Goal: Information Seeking & Learning: Learn about a topic

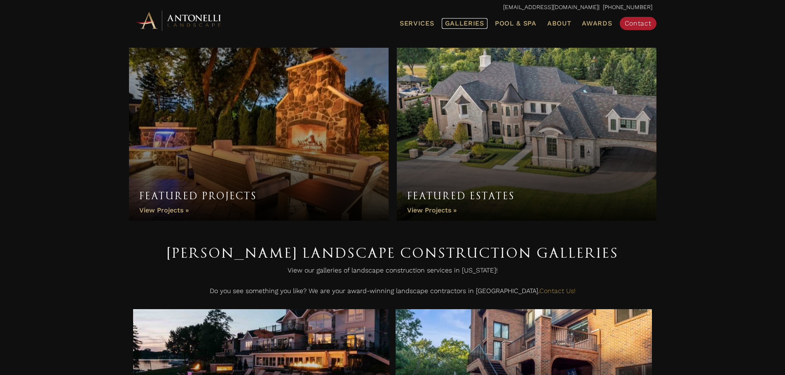
click at [473, 19] on span "Galleries" at bounding box center [464, 23] width 39 height 8
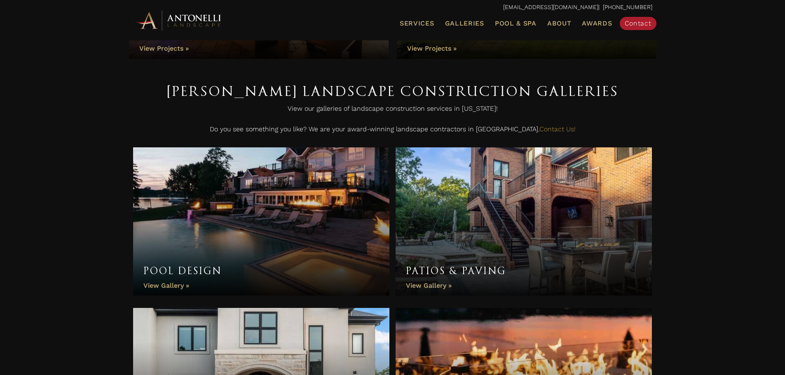
scroll to position [165, 0]
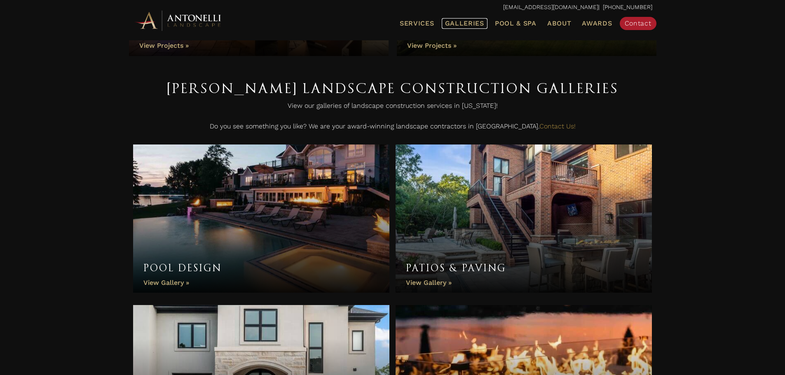
click at [460, 26] on span "Galleries" at bounding box center [464, 23] width 39 height 8
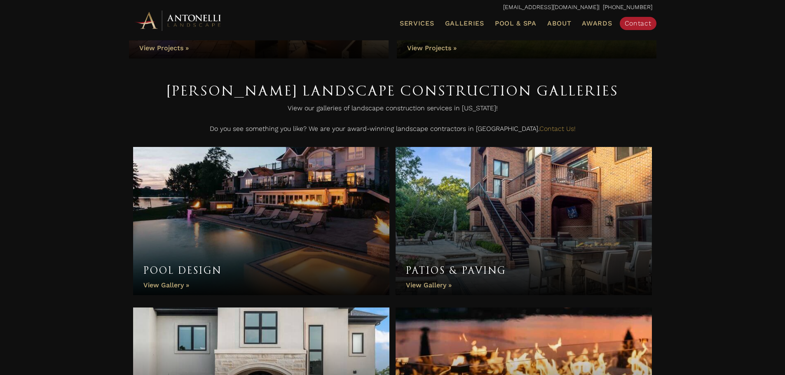
scroll to position [165, 0]
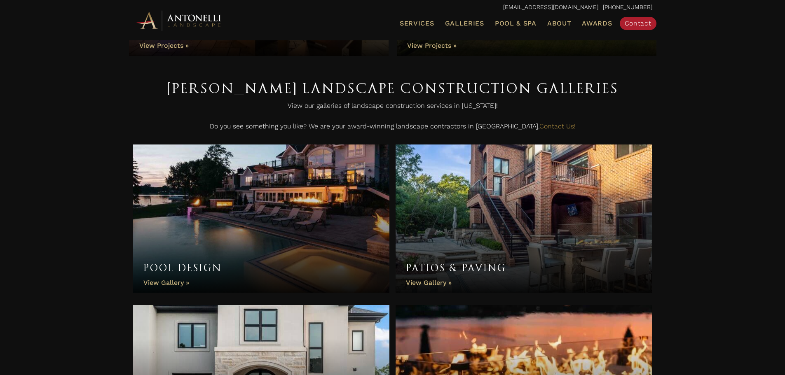
click at [705, 99] on div "Featured Projects Featured Projects View Projects » Featured Estates Featured E…" at bounding box center [392, 348] width 785 height 946
click at [230, 236] on link "Pool Design" at bounding box center [261, 219] width 257 height 148
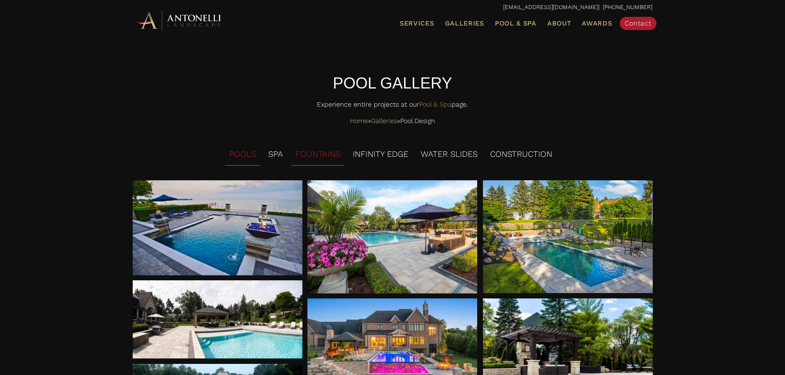
click at [323, 155] on li "FOUNTAINS" at bounding box center [317, 154] width 53 height 23
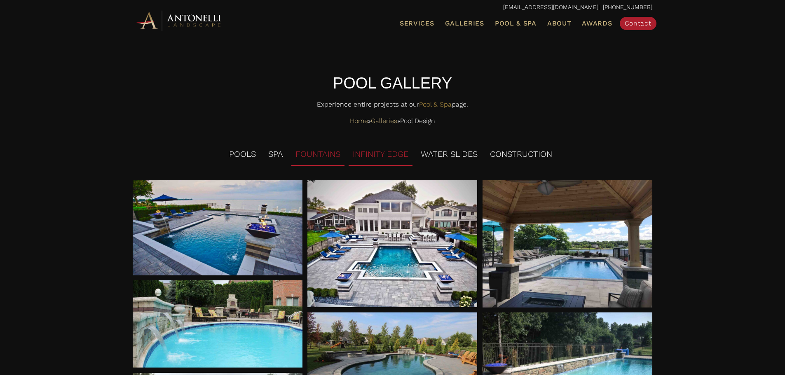
click at [378, 152] on li "INFINITY EDGE" at bounding box center [381, 154] width 64 height 23
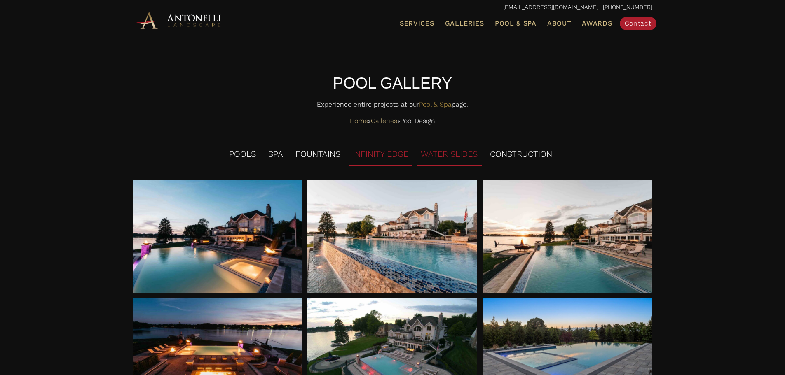
click at [447, 152] on li "WATER SLIDES" at bounding box center [449, 154] width 65 height 23
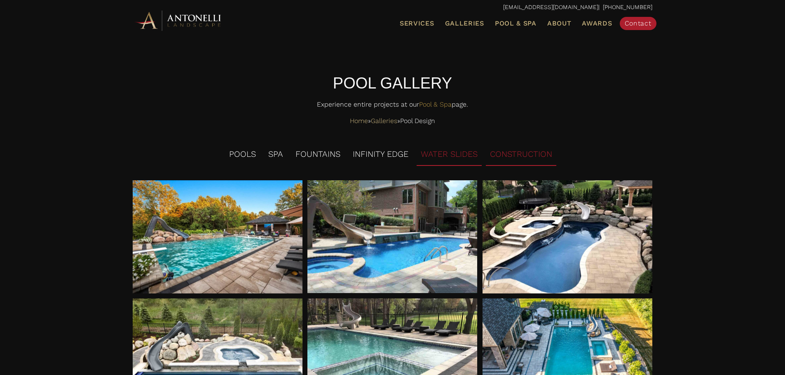
click at [514, 152] on li "CONSTRUCTION" at bounding box center [521, 154] width 70 height 23
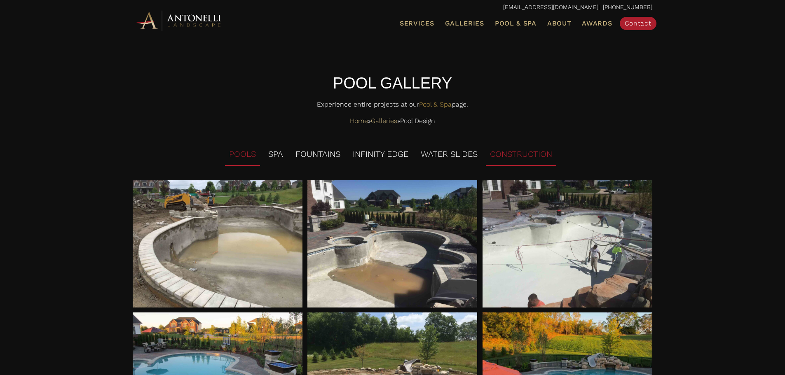
click at [244, 151] on li "POOLS" at bounding box center [242, 154] width 35 height 23
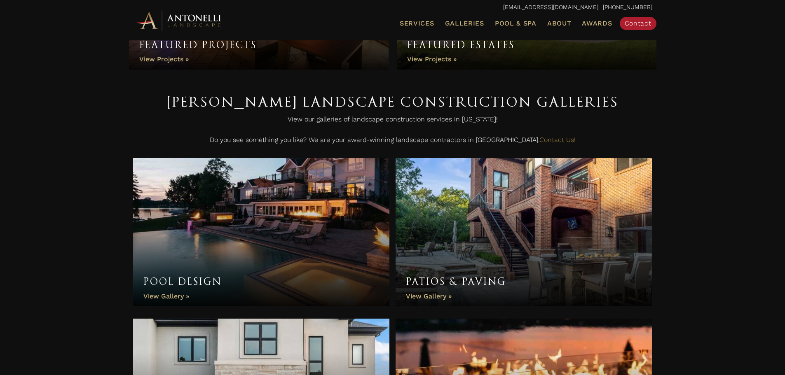
scroll to position [165, 0]
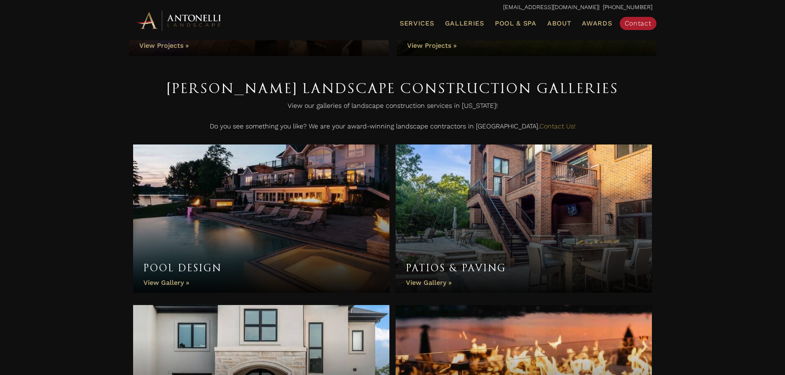
click at [227, 210] on link "Pool Design" at bounding box center [261, 219] width 257 height 148
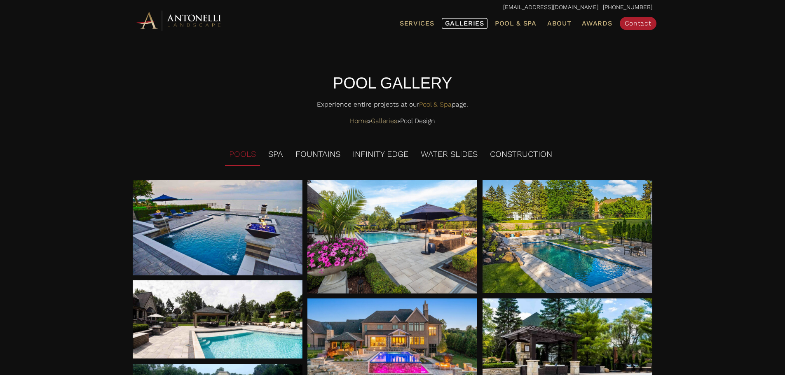
click at [454, 22] on span "Galleries" at bounding box center [464, 23] width 39 height 8
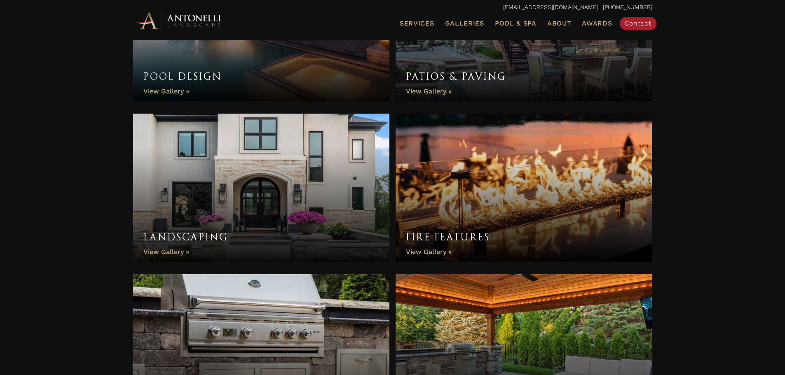
scroll to position [371, 0]
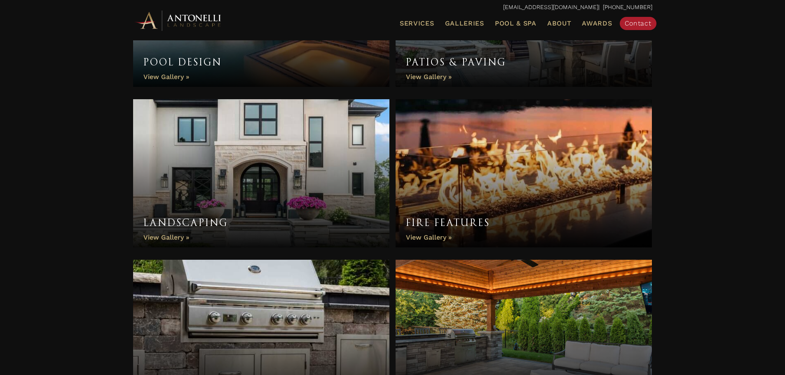
click at [274, 162] on link "Landscaping" at bounding box center [261, 173] width 257 height 148
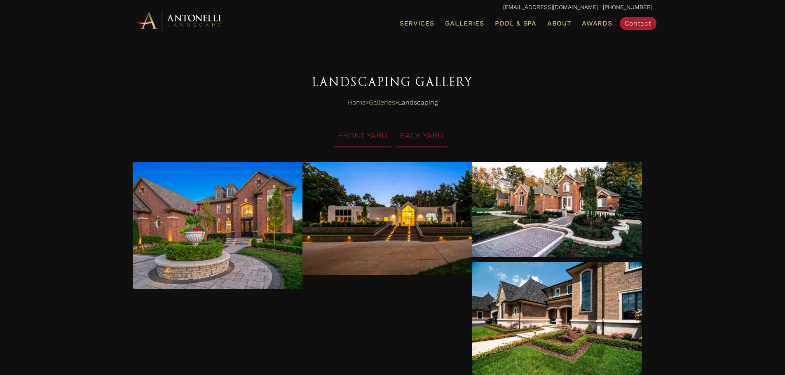
click at [422, 139] on li "BACK YARD" at bounding box center [422, 136] width 52 height 23
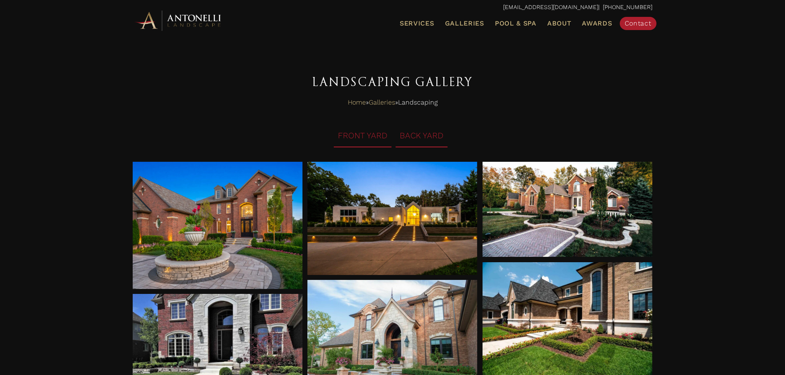
click at [431, 134] on li "BACK YARD" at bounding box center [422, 136] width 52 height 23
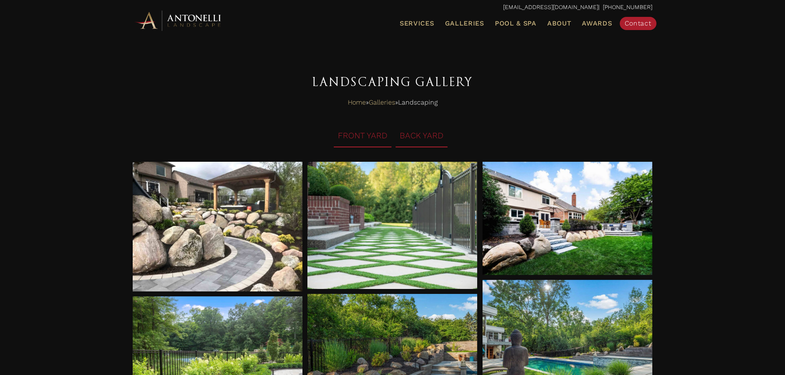
click at [359, 137] on li "FRONT YARD" at bounding box center [363, 136] width 58 height 23
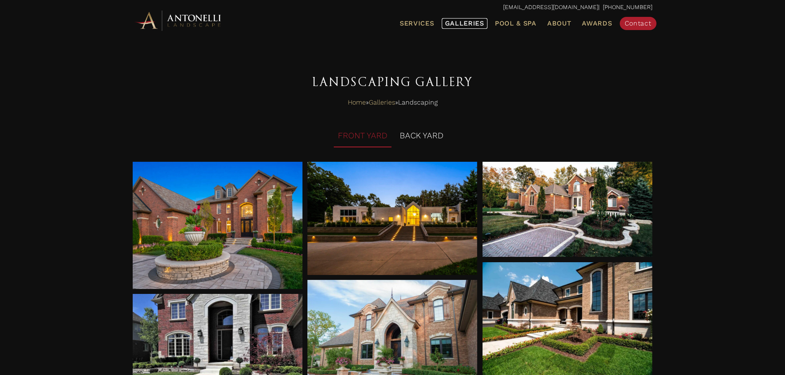
click at [473, 24] on span "Galleries" at bounding box center [464, 23] width 39 height 8
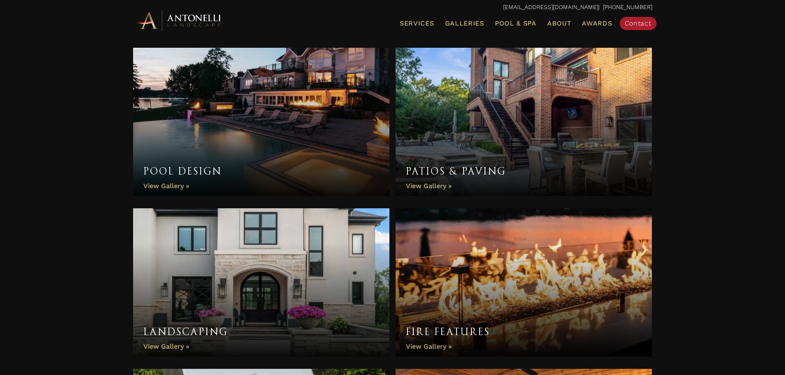
scroll to position [165, 0]
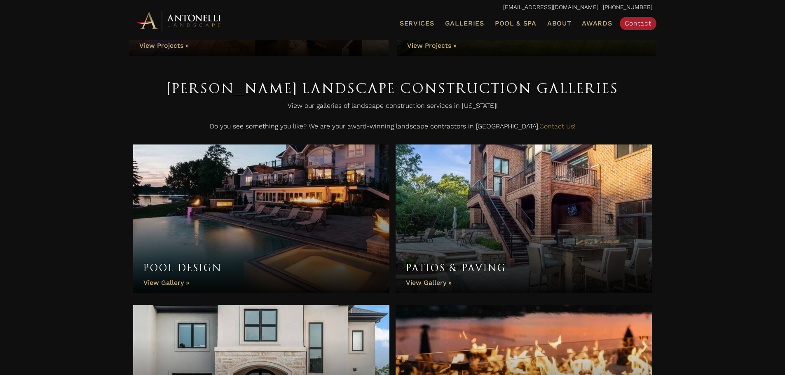
click at [241, 212] on link "Pool Design" at bounding box center [261, 219] width 257 height 148
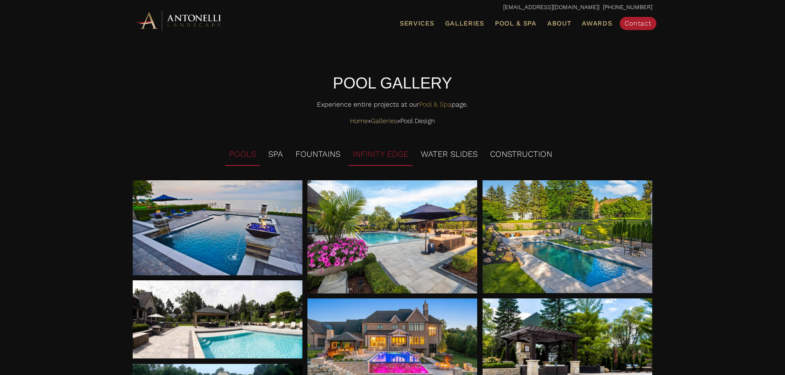
click at [362, 152] on li "INFINITY EDGE" at bounding box center [381, 154] width 64 height 23
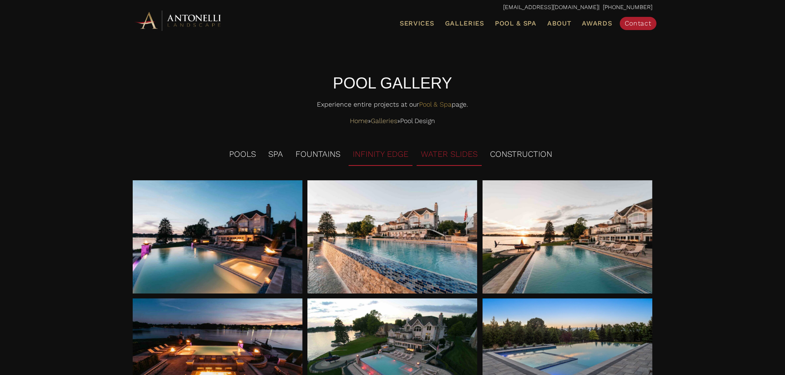
click at [435, 150] on li "WATER SLIDES" at bounding box center [449, 154] width 65 height 23
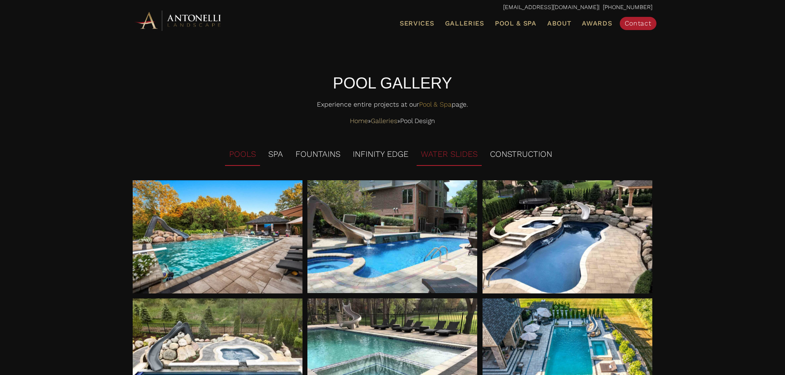
click at [248, 152] on li "POOLS" at bounding box center [242, 154] width 35 height 23
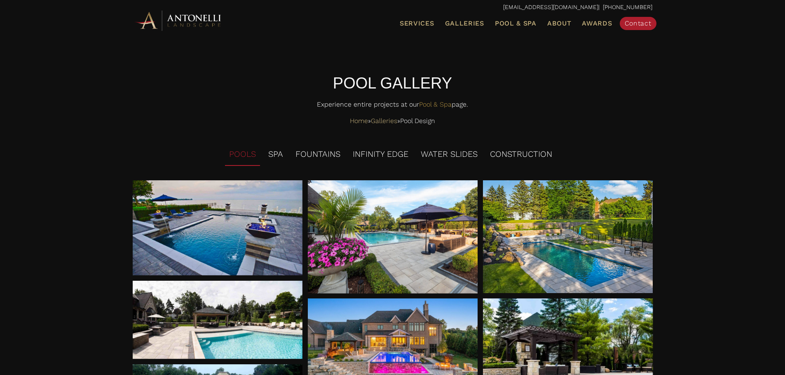
click at [307, 120] on nav "Home » Galleries » Pool Design" at bounding box center [392, 121] width 519 height 12
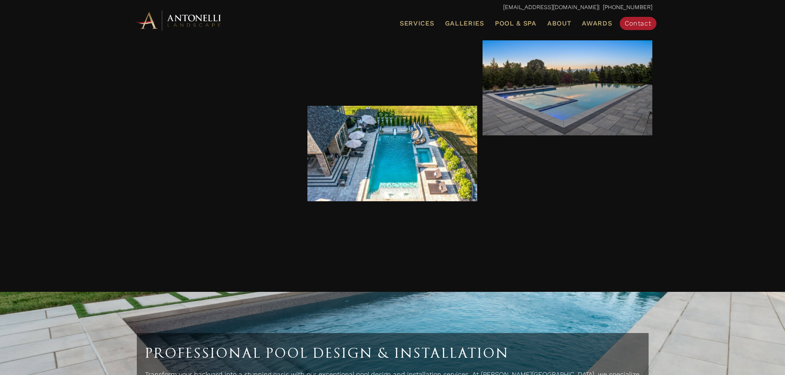
scroll to position [3335, 0]
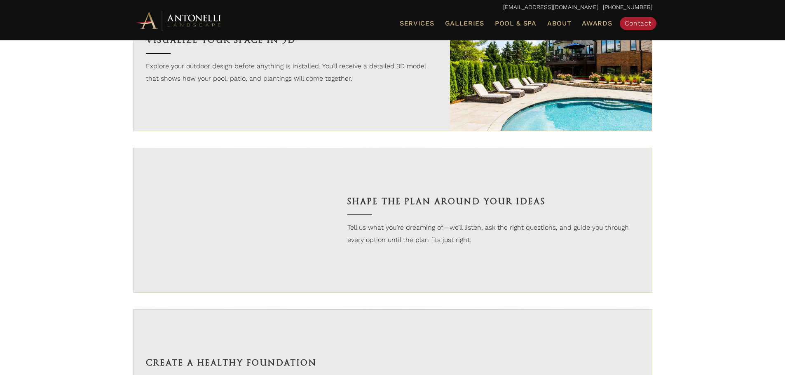
scroll to position [783, 0]
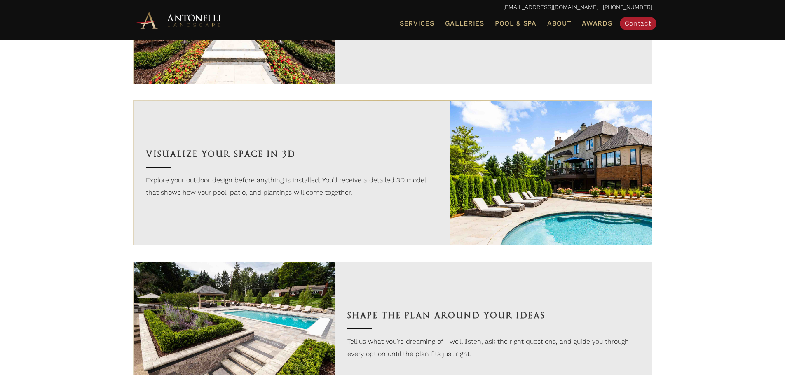
click at [277, 183] on p "Explore your outdoor design before anything is installed. You’ll receive a deta…" at bounding box center [292, 186] width 292 height 24
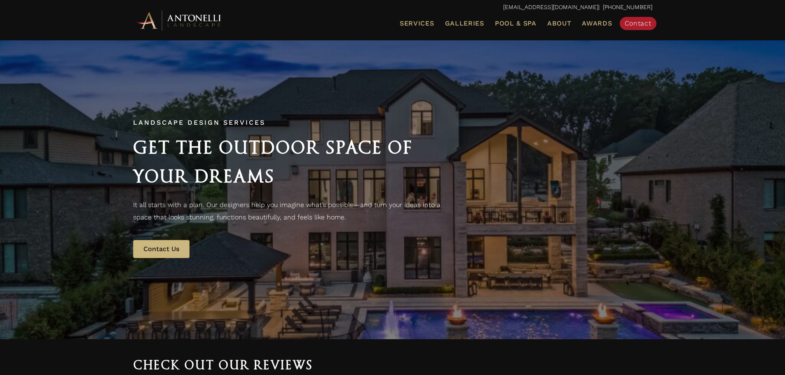
scroll to position [0, 0]
